Goal: Task Accomplishment & Management: Complete application form

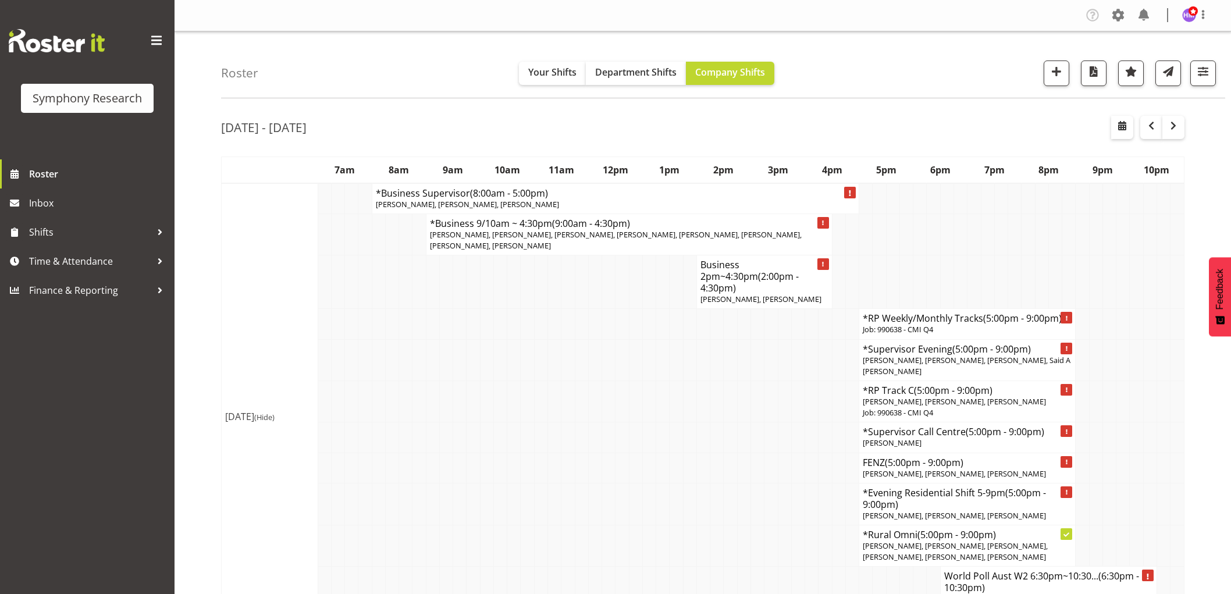
scroll to position [129, 0]
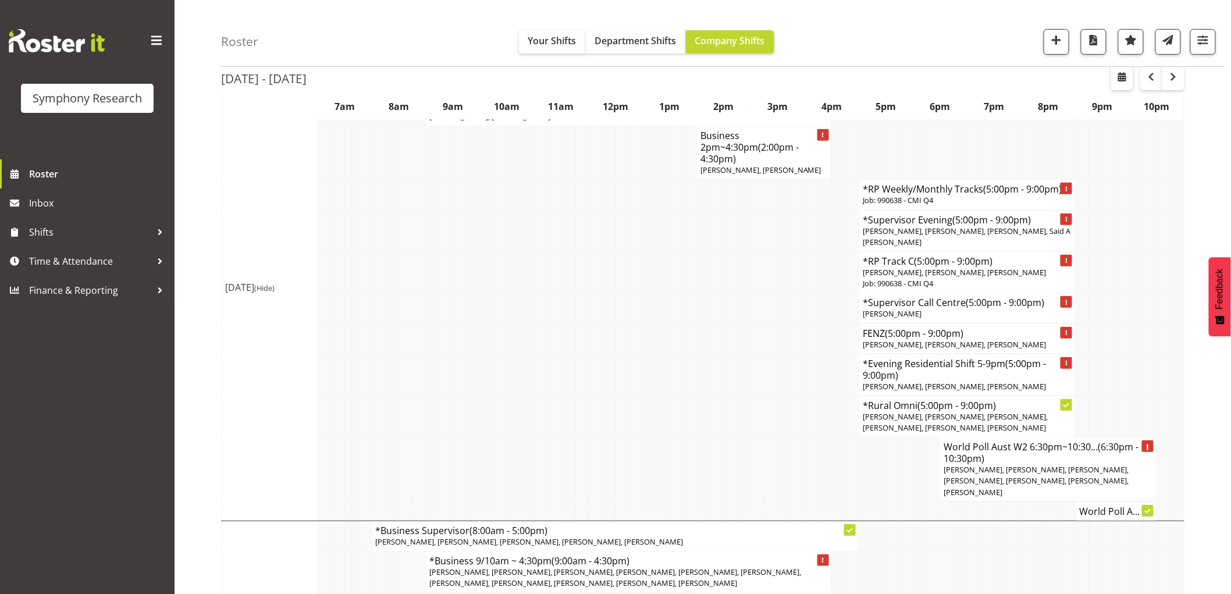
click at [91, 260] on span "Time & Attendance" at bounding box center [90, 260] width 122 height 17
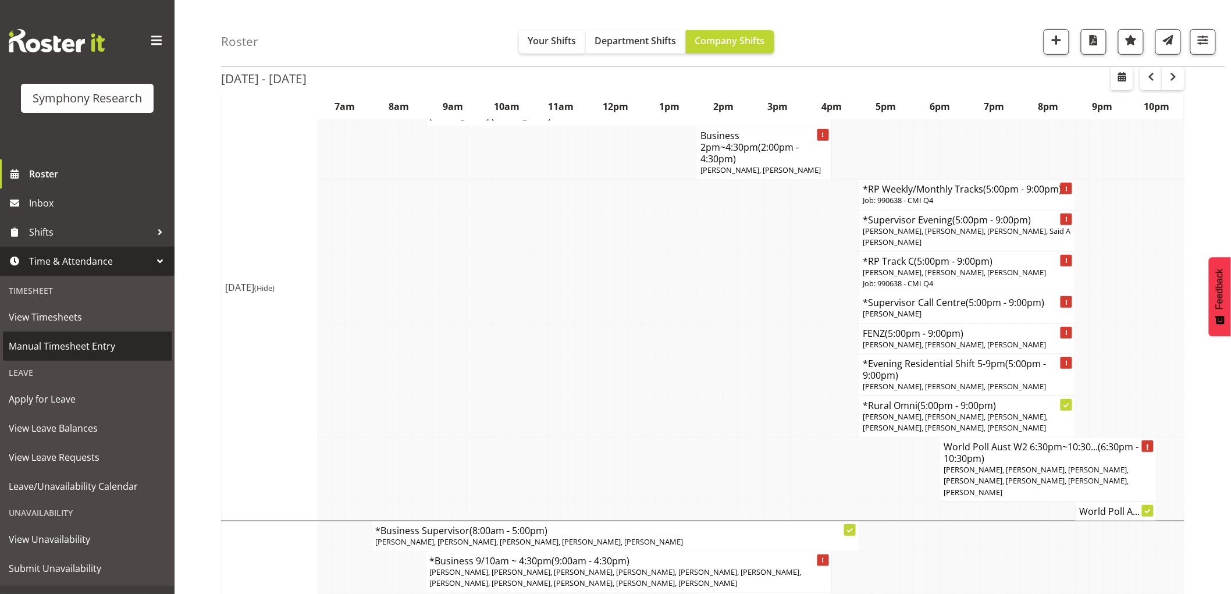
click at [103, 350] on span "Manual Timesheet Entry" at bounding box center [87, 345] width 157 height 17
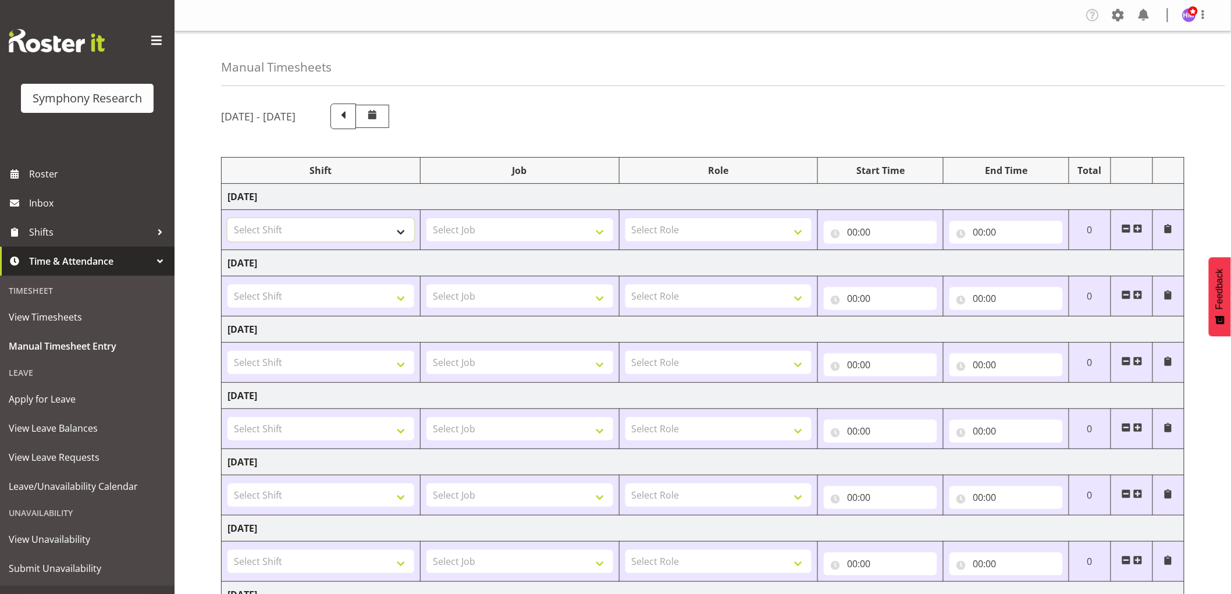
click at [364, 241] on select "Select Shift !!Project Briefing (Job to be assigned) !!Weekend Residential (Ros…" at bounding box center [320, 229] width 187 height 23
click at [334, 230] on select "Select Shift !!Project Briefing (Job to be assigned) !!Weekend Residential (Ros…" at bounding box center [320, 229] width 187 height 23
click at [281, 239] on select "Select Shift !!Project Briefing (Job to be assigned) !!Weekend Residential (Ros…" at bounding box center [320, 229] width 187 height 23
click at [284, 240] on select "Select Shift !!Project Briefing (Job to be assigned) !!Weekend Residential (Ros…" at bounding box center [320, 229] width 187 height 23
select select "1607"
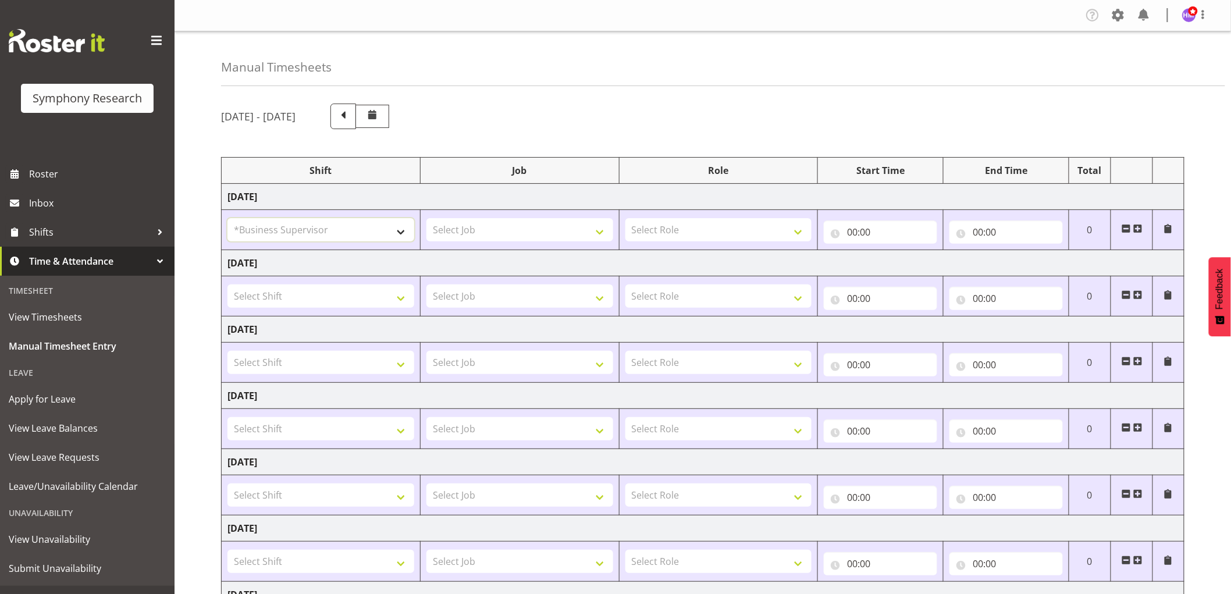
click at [227, 218] on select "Select Shift !!Project Briefing (Job to be assigned) !!Weekend Residential (Ros…" at bounding box center [320, 229] width 187 height 23
click at [528, 235] on select "Select Job 550060 IF Admin 553492 World Poll Aus Wave 2 Main 2025 553493 World …" at bounding box center [519, 229] width 187 height 23
select select "2379"
click at [426, 218] on select "Select Job 550060 IF Admin 553492 World Poll Aus Wave 2 Main 2025 553493 World …" at bounding box center [519, 229] width 187 height 23
drag, startPoint x: 694, startPoint y: 243, endPoint x: 682, endPoint y: 233, distance: 15.3
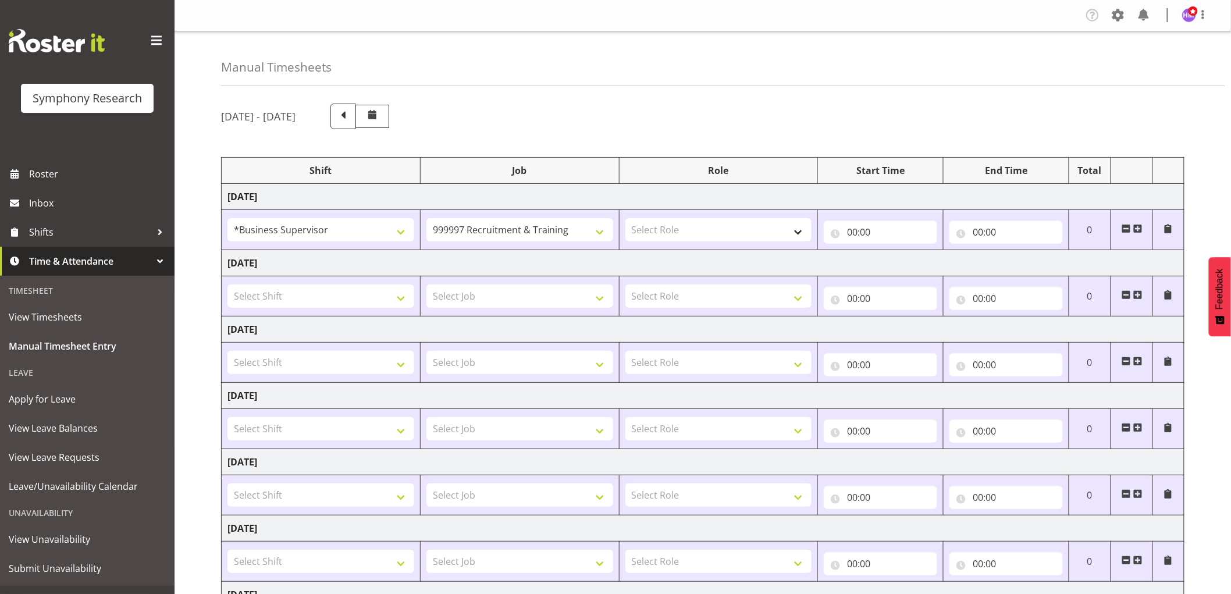
click at [693, 241] on td "Select Role Supervisor Interviewing Briefing" at bounding box center [718, 230] width 199 height 40
drag, startPoint x: 678, startPoint y: 230, endPoint x: 676, endPoint y: 239, distance: 8.9
click at [676, 233] on select "Select Role Supervisor Interviewing Briefing" at bounding box center [718, 229] width 187 height 23
select select "45"
click at [625, 218] on select "Select Role Supervisor Interviewing Briefing" at bounding box center [718, 229] width 187 height 23
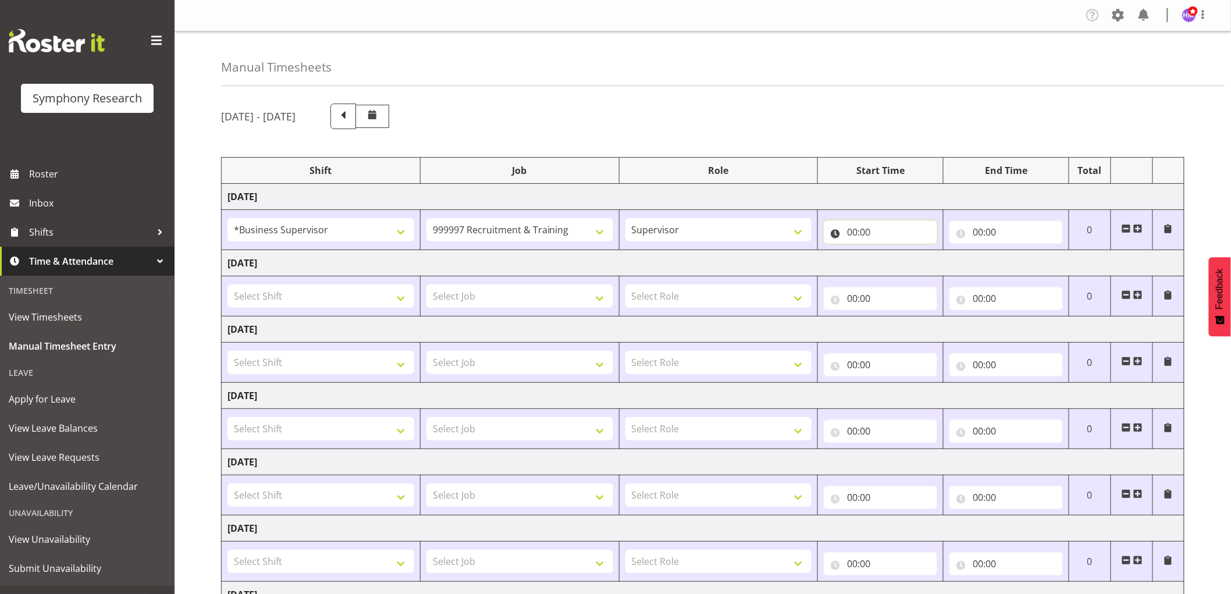
click at [854, 227] on input "00:00" at bounding box center [880, 231] width 113 height 23
click at [900, 262] on select "00 01 02 03 04 05 06 07 08 09 10 11 12 13 14 15 16 17 18 19 20 21 22 23" at bounding box center [903, 262] width 26 height 23
select select "9"
click at [890, 251] on select "00 01 02 03 04 05 06 07 08 09 10 11 12 13 14 15 16 17 18 19 20 21 22 23" at bounding box center [903, 262] width 26 height 23
type input "09:00"
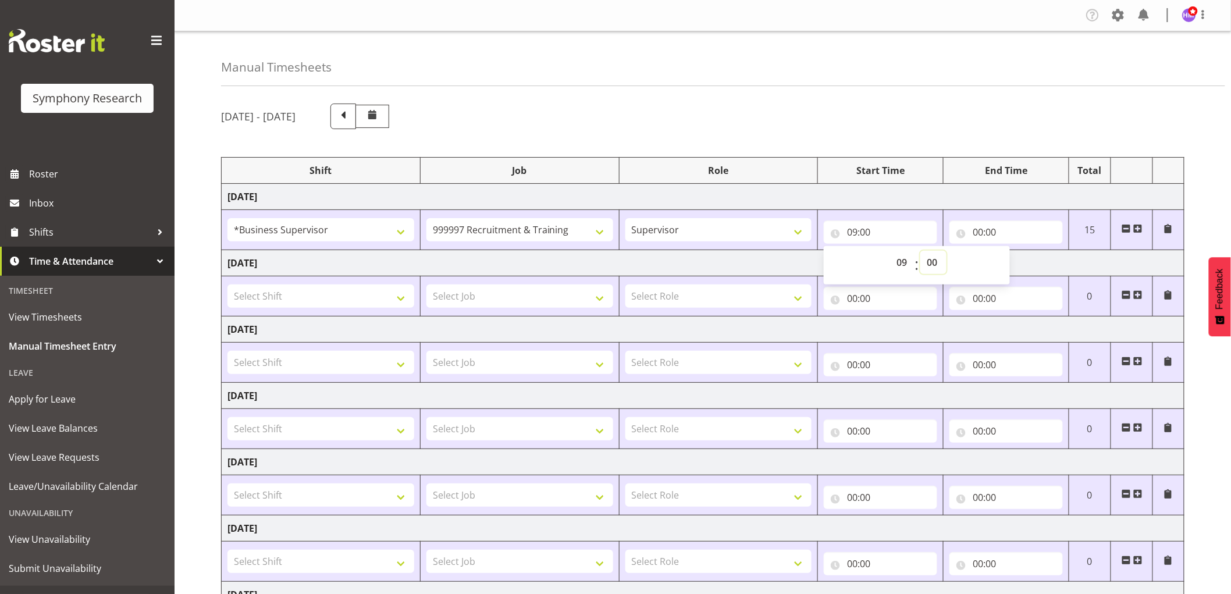
drag, startPoint x: 940, startPoint y: 266, endPoint x: 948, endPoint y: 256, distance: 12.4
click at [942, 262] on select "00 01 02 03 04 05 06 07 08 09 10 11 12 13 14 15 16 17 18 19 20 21 22 23 24 25 2…" at bounding box center [933, 262] width 26 height 23
select select "45"
type input "09:45"
click at [827, 88] on div "Manual Timesheets August 18th - August 24th 2025 Shift Job Role Start Time End …" at bounding box center [702, 372] width 1056 height 682
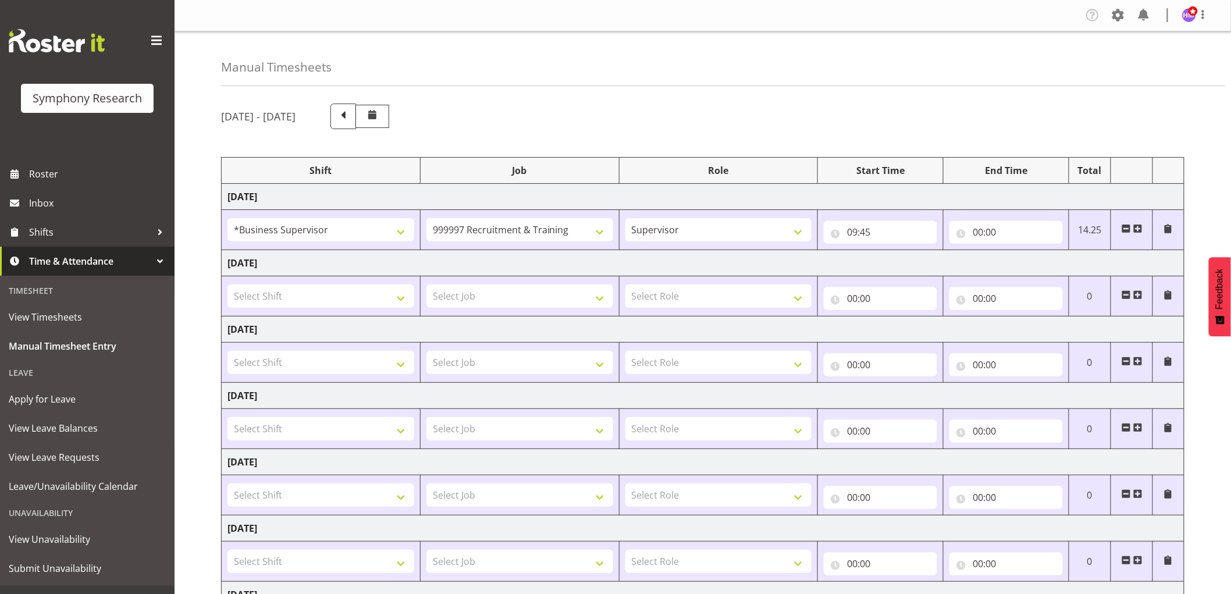
click at [743, 111] on div "August 18th - August 24th 2025" at bounding box center [702, 117] width 963 height 26
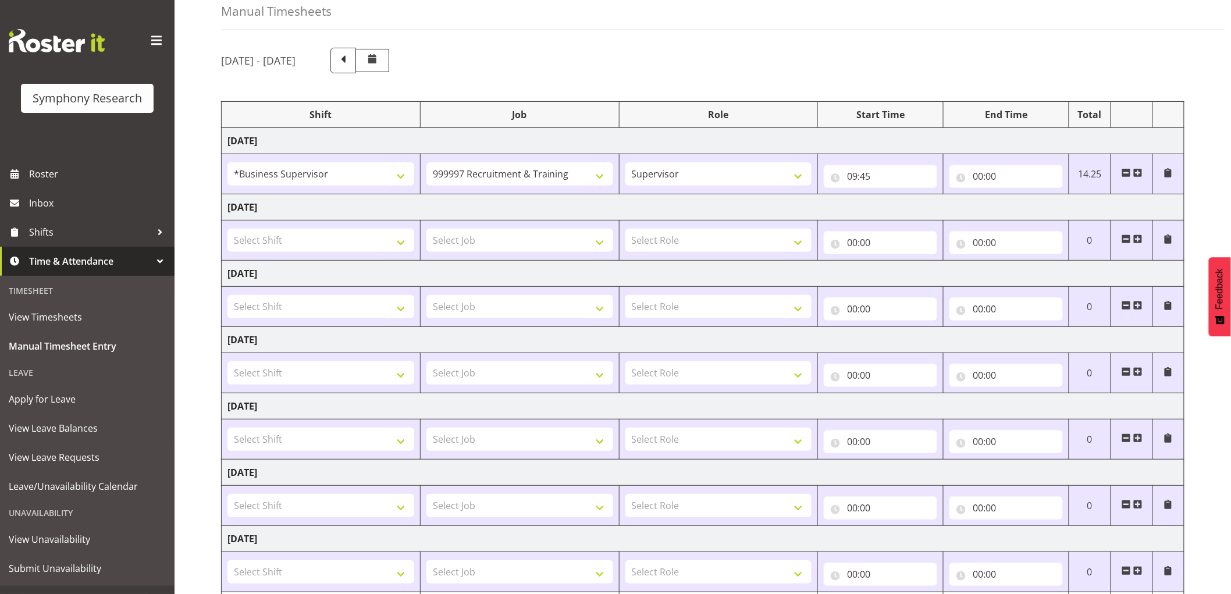
scroll to position [130, 0]
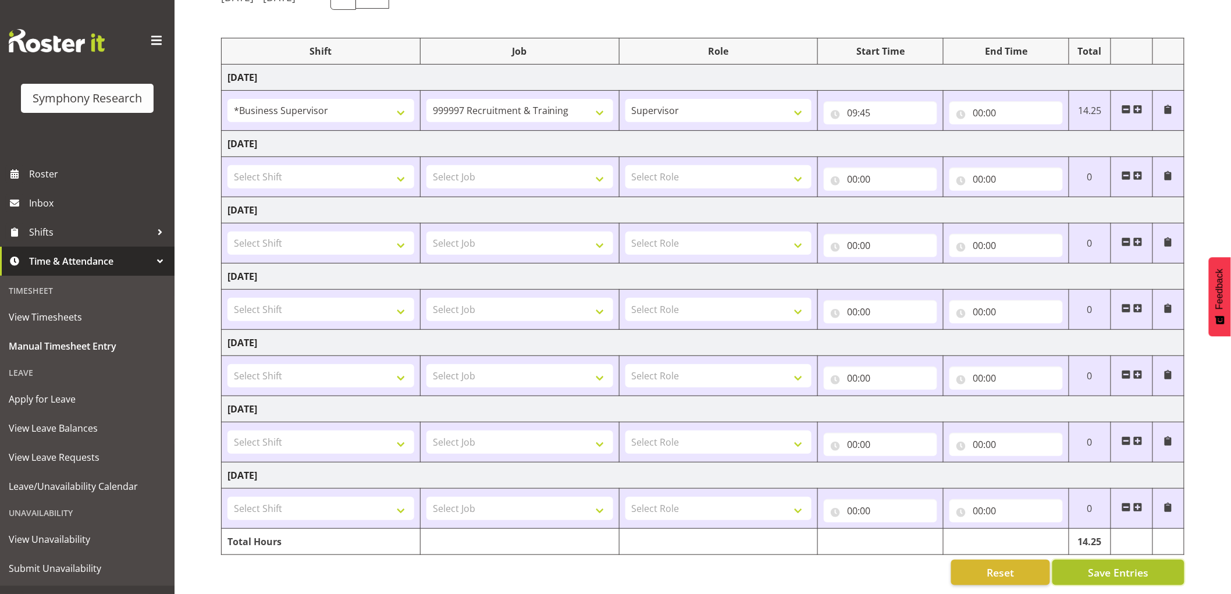
click at [1126, 565] on span "Save Entries" at bounding box center [1118, 572] width 60 height 15
